Goal: Navigation & Orientation: Find specific page/section

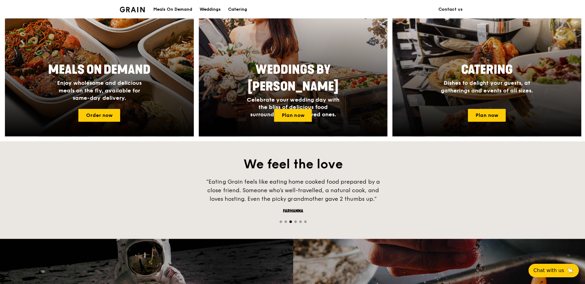
scroll to position [337, 0]
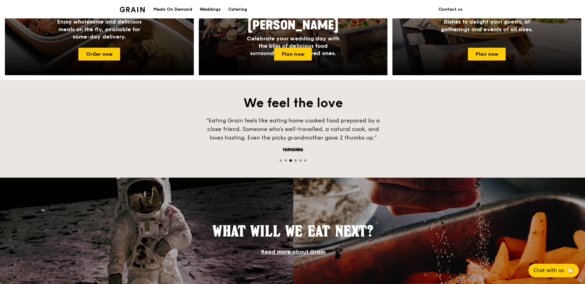
click at [300, 248] on link "Read more about Grain" at bounding box center [292, 251] width 64 height 7
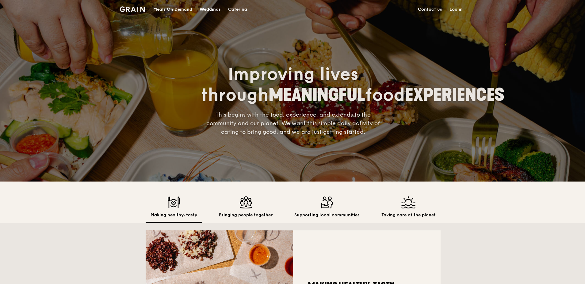
scroll to position [31, 0]
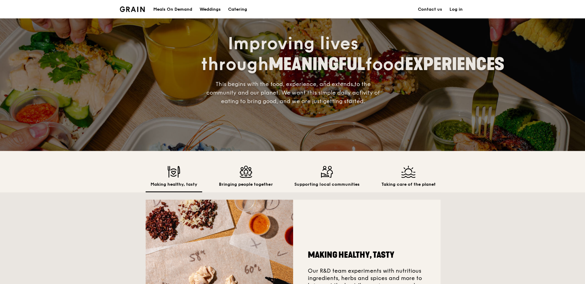
click at [176, 10] on div "Meals On Demand" at bounding box center [172, 9] width 39 height 18
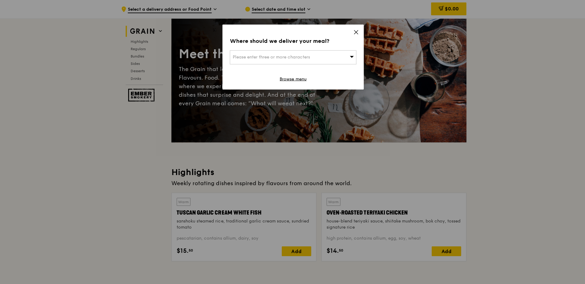
scroll to position [27, 0]
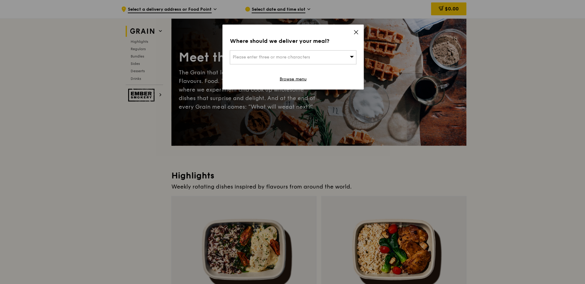
click at [354, 30] on icon at bounding box center [356, 32] width 6 height 6
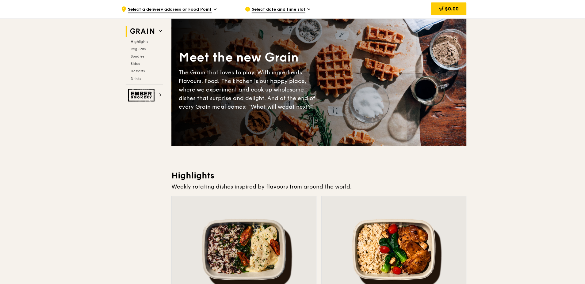
scroll to position [0, 0]
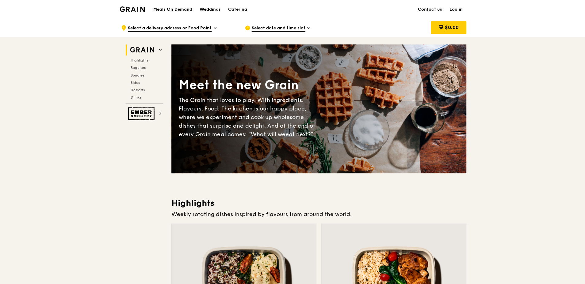
click at [132, 7] on img at bounding box center [132, 9] width 25 height 6
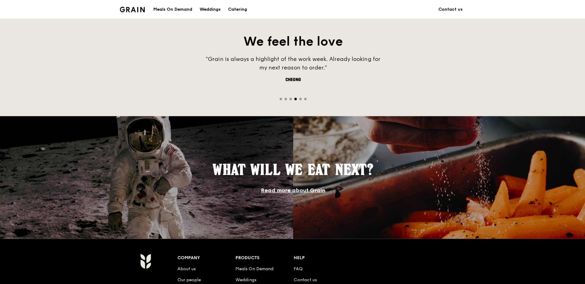
scroll to position [459, 0]
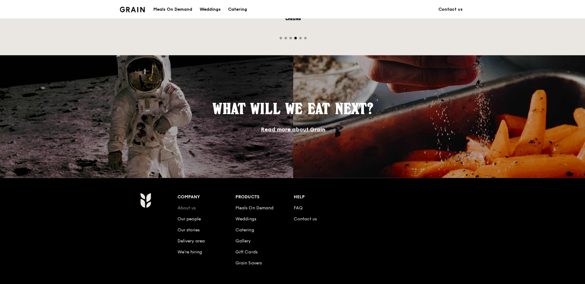
click at [187, 208] on link "About us" at bounding box center [186, 207] width 18 height 5
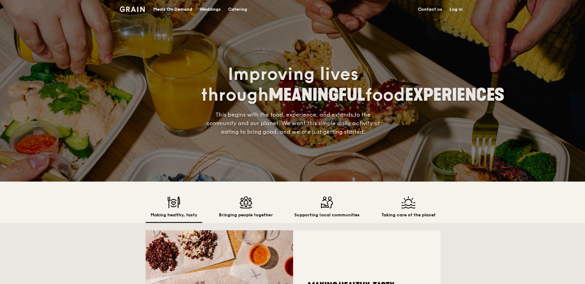
click at [493, 224] on div "Making healthy, tasty Bringing people together Supporting local communities Tak…" at bounding box center [292, 282] width 585 height 203
click at [206, 9] on div "Weddings" at bounding box center [209, 9] width 21 height 18
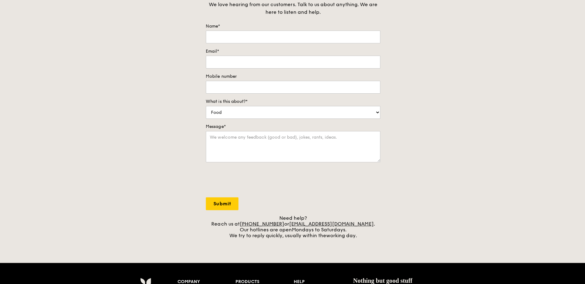
scroll to position [92, 0]
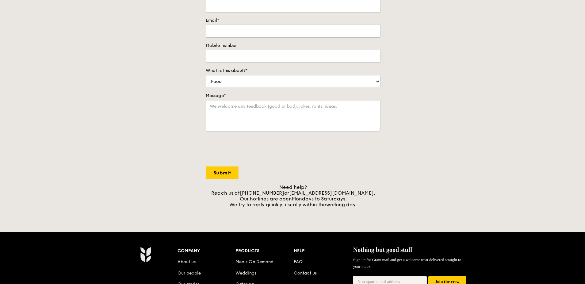
click at [437, 199] on div "Contact us We love hearing from our customers. Talk to us about anything. We ar…" at bounding box center [292, 79] width 585 height 256
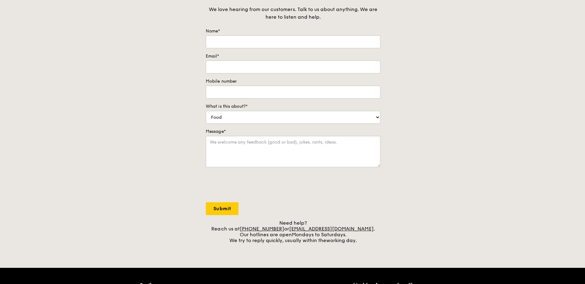
scroll to position [0, 0]
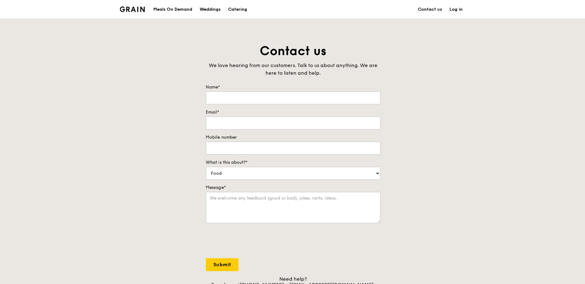
click at [498, 132] on div "Contact us We love hearing from our customers. Talk to us about anything. We ar…" at bounding box center [292, 171] width 585 height 256
